Goal: Communication & Community: Answer question/provide support

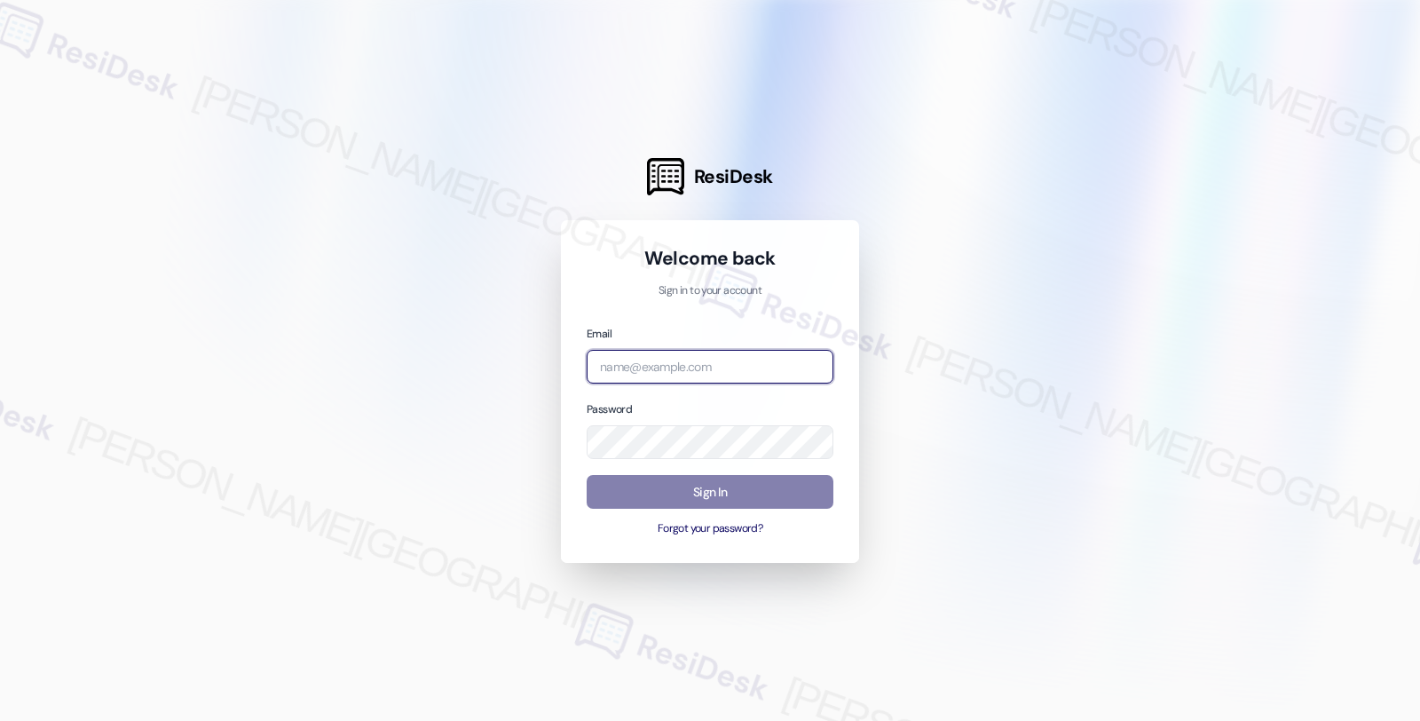
click at [723, 364] on input "email" at bounding box center [710, 367] width 247 height 35
type input "automated-surveys-balfour_beatty_communities-fides.[PERSON_NAME]@balfour_beatty…"
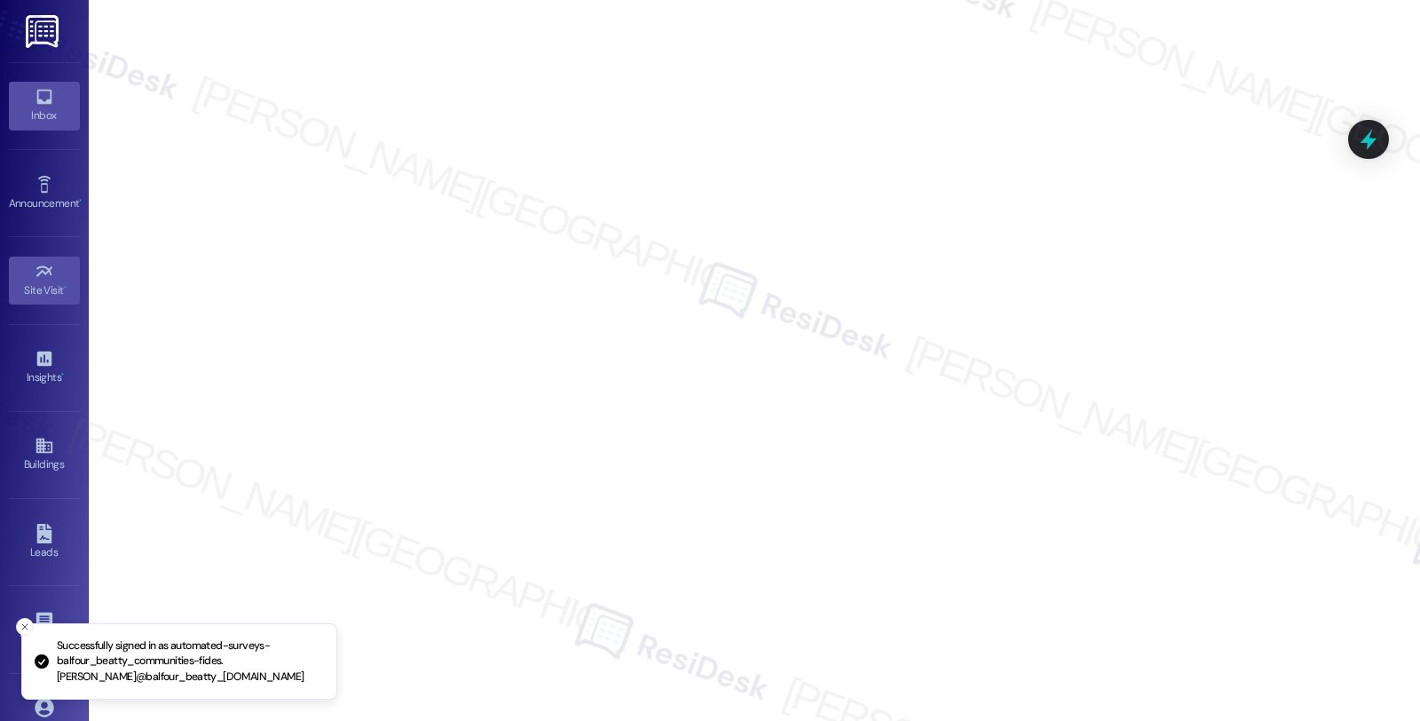
click at [51, 129] on link "Inbox" at bounding box center [44, 106] width 71 height 48
